Goal: Task Accomplishment & Management: Manage account settings

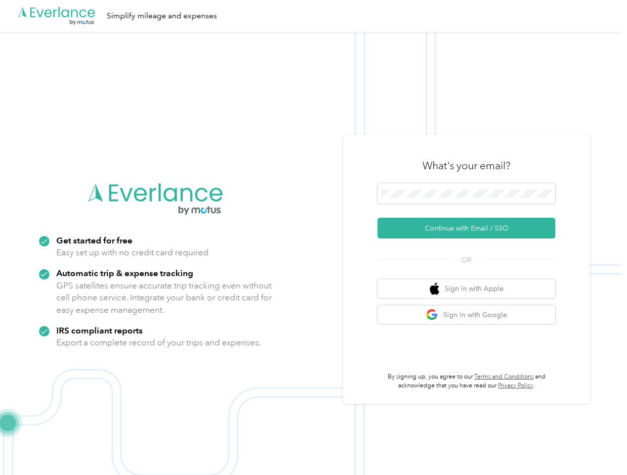
click at [313, 237] on img at bounding box center [311, 269] width 622 height 475
click at [313, 16] on div ".cls-1 { fill: #00adee; } .cls-2 { fill: #fff; } .cls-3 { fill: #707372; } .cls…" at bounding box center [311, 16] width 622 height 32
click at [471, 228] on button "Continue with Email / SSO" at bounding box center [467, 228] width 178 height 21
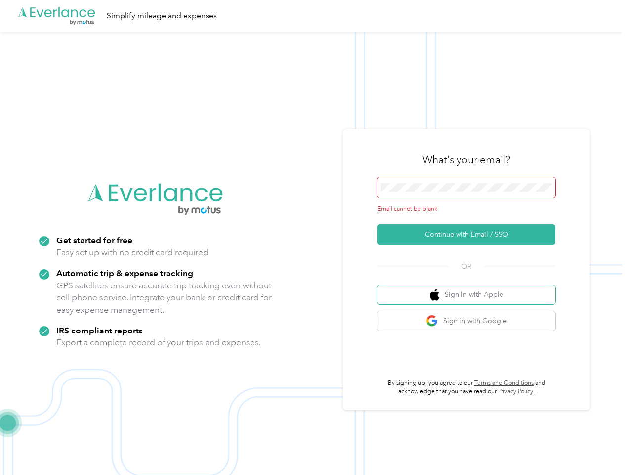
click at [471, 288] on button "Sign in with Apple" at bounding box center [467, 294] width 178 height 19
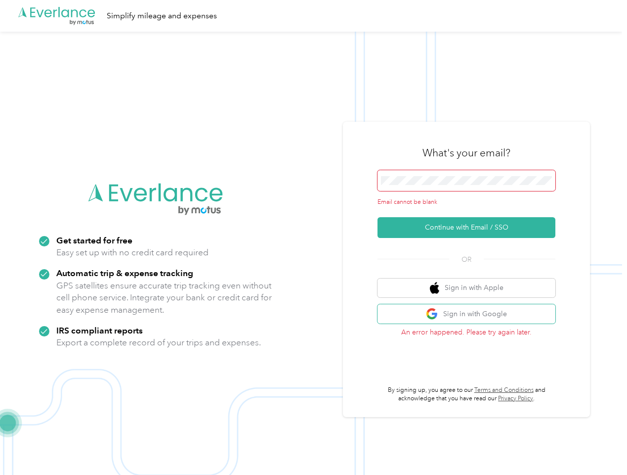
click at [471, 314] on button "Sign in with Google" at bounding box center [467, 313] width 178 height 19
